Goal: Task Accomplishment & Management: Use online tool/utility

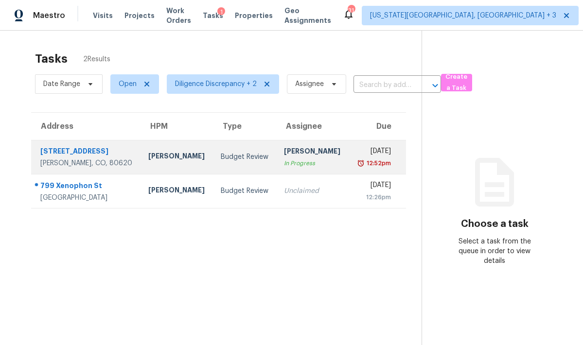
click at [227, 152] on div "Budget Review" at bounding box center [245, 157] width 48 height 10
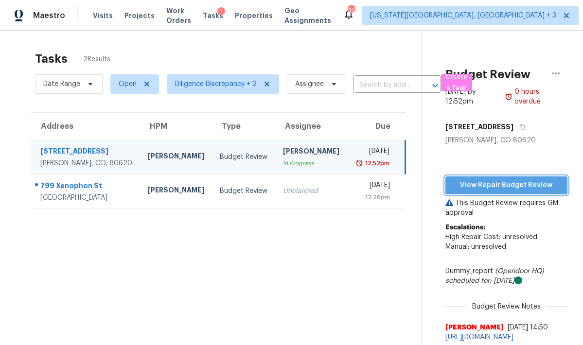
click at [463, 180] on span "View Repair Budget Review" at bounding box center [506, 185] width 106 height 12
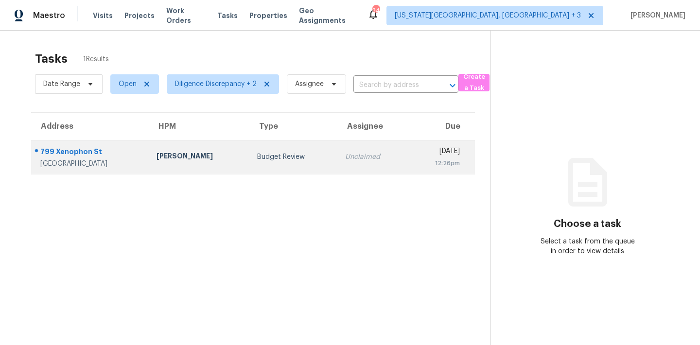
click at [299, 155] on td "Budget Review" at bounding box center [293, 157] width 88 height 34
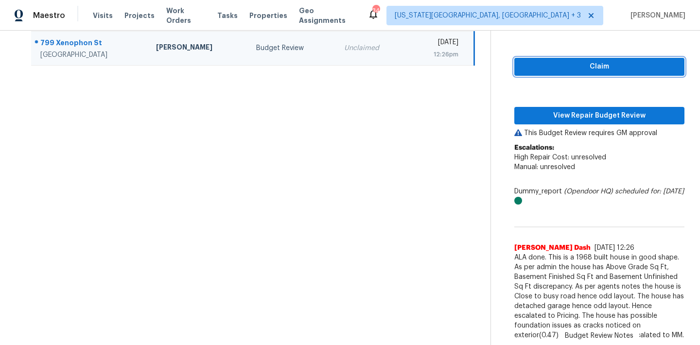
click at [596, 69] on span "Claim" at bounding box center [599, 67] width 155 height 12
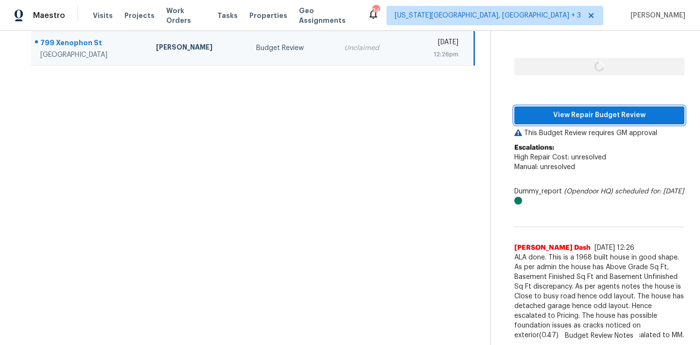
click at [584, 111] on span "View Repair Budget Review" at bounding box center [599, 115] width 155 height 12
